Goal: Information Seeking & Learning: Find specific fact

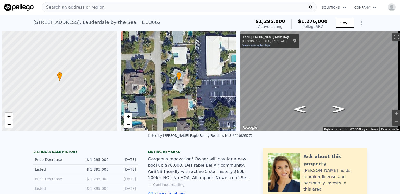
scroll to position [0, 2]
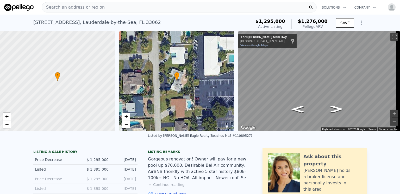
click at [335, 7] on button "Solutions" at bounding box center [334, 7] width 33 height 9
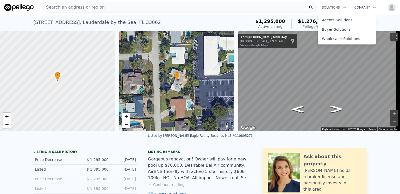
click at [335, 7] on button "Solutions" at bounding box center [334, 7] width 33 height 9
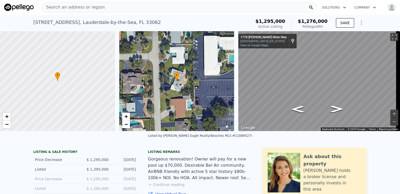
click at [150, 21] on div "[STREET_ADDRESS] Active at $1.295m (~ARV $1.276m )" at bounding box center [141, 24] width 216 height 15
click at [138, 22] on div "[STREET_ADDRESS]" at bounding box center [97, 22] width 128 height 7
click at [81, 6] on span "Search an address or region" at bounding box center [73, 7] width 63 height 6
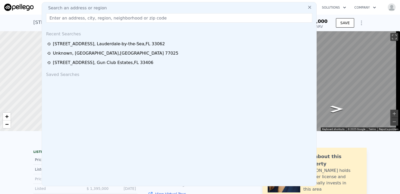
click at [67, 74] on div "Saved Searches" at bounding box center [179, 73] width 271 height 13
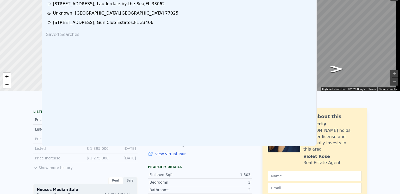
scroll to position [0, 0]
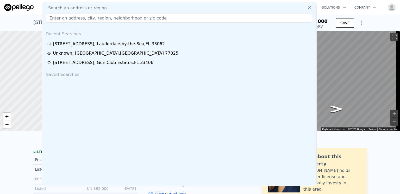
click at [57, 7] on span "Search an address or region" at bounding box center [75, 8] width 63 height 6
click at [56, 19] on input "text" at bounding box center [179, 17] width 266 height 9
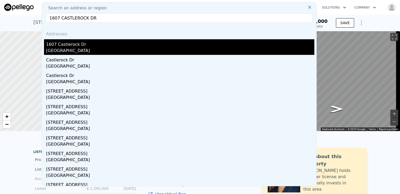
type input "1607 CASTLEROCK DR"
click at [65, 48] on div "Harris County, TX 77090" at bounding box center [180, 51] width 268 height 7
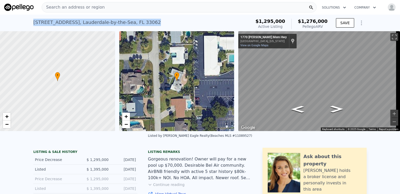
drag, startPoint x: 144, startPoint y: 23, endPoint x: 32, endPoint y: 20, distance: 111.6
click at [33, 20] on div "[STREET_ADDRESS] Active at $1.295m (~ARV $1.276m )" at bounding box center [141, 24] width 216 height 15
copy div "[STREET_ADDRESS]"
click at [179, 20] on div "[STREET_ADDRESS] Active at $1.295m (~ARV $1.276m )" at bounding box center [141, 24] width 216 height 15
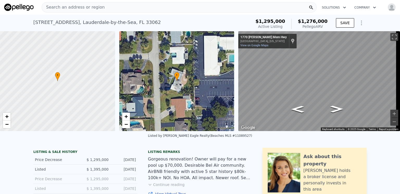
click at [71, 8] on span "Search an address or region" at bounding box center [73, 7] width 63 height 6
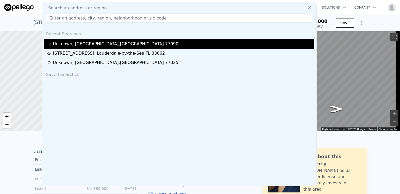
click at [87, 44] on div "Unknown , [GEOGRAPHIC_DATA]" at bounding box center [116, 44] width 126 height 6
